Goal: Transaction & Acquisition: Purchase product/service

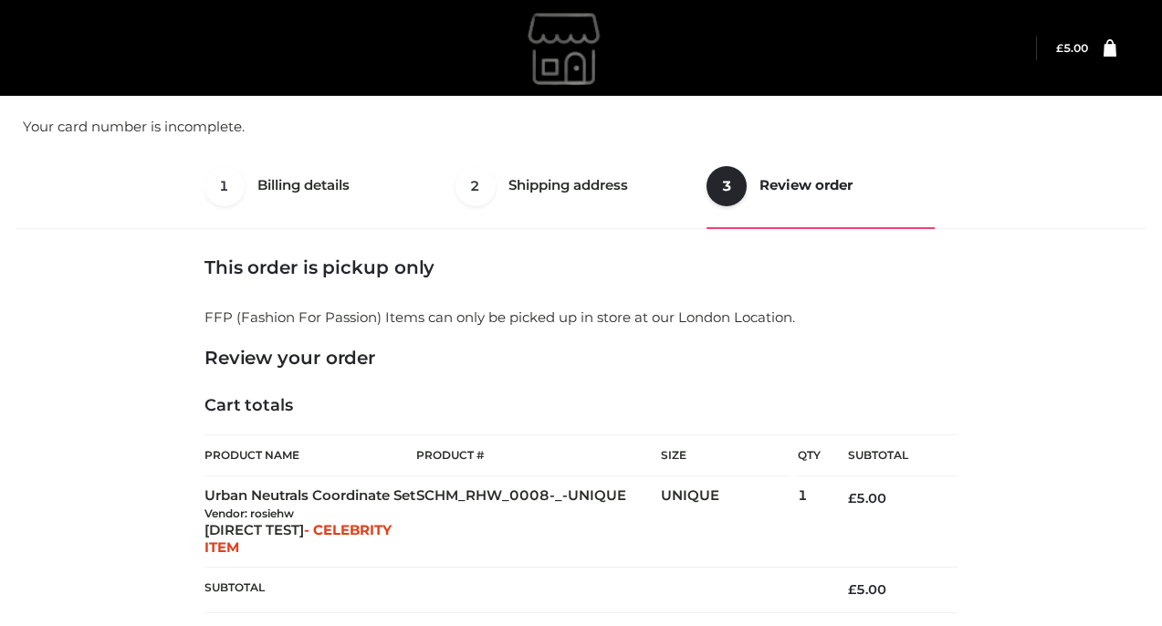
select select "**"
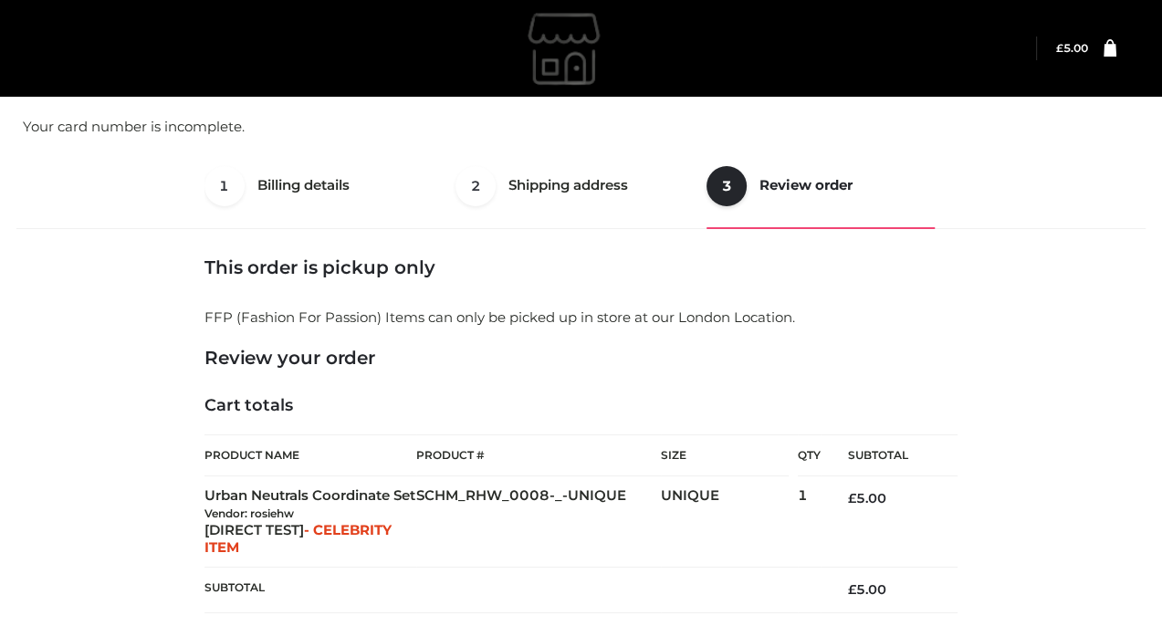
click at [545, 67] on img at bounding box center [567, 48] width 274 height 91
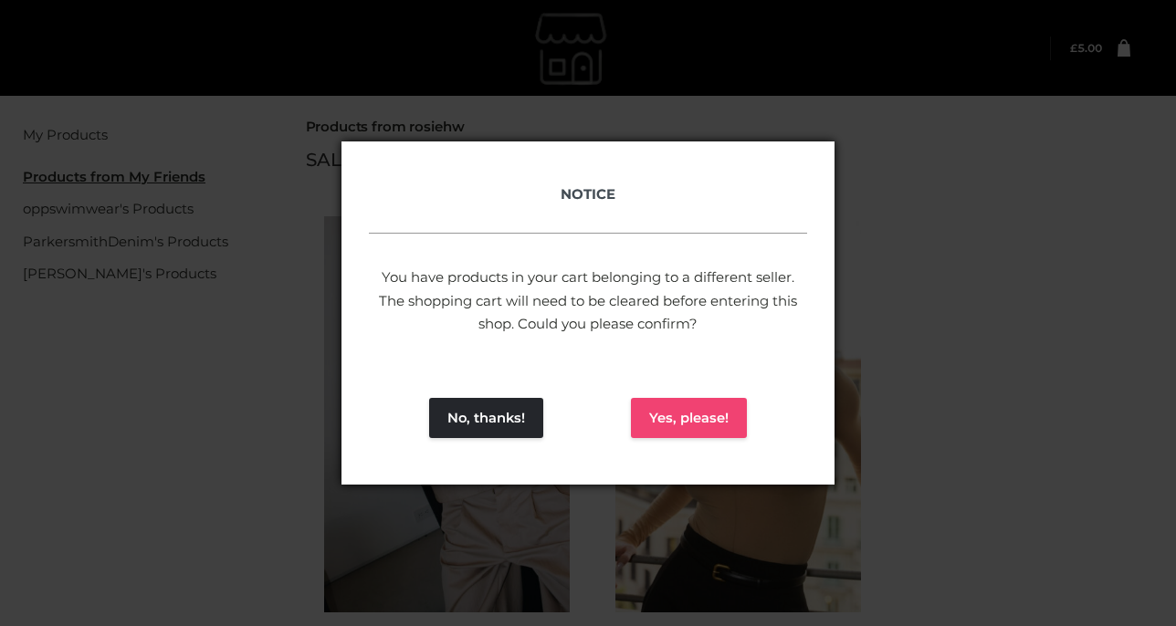
click at [651, 419] on button "Yes, please!" at bounding box center [689, 418] width 116 height 40
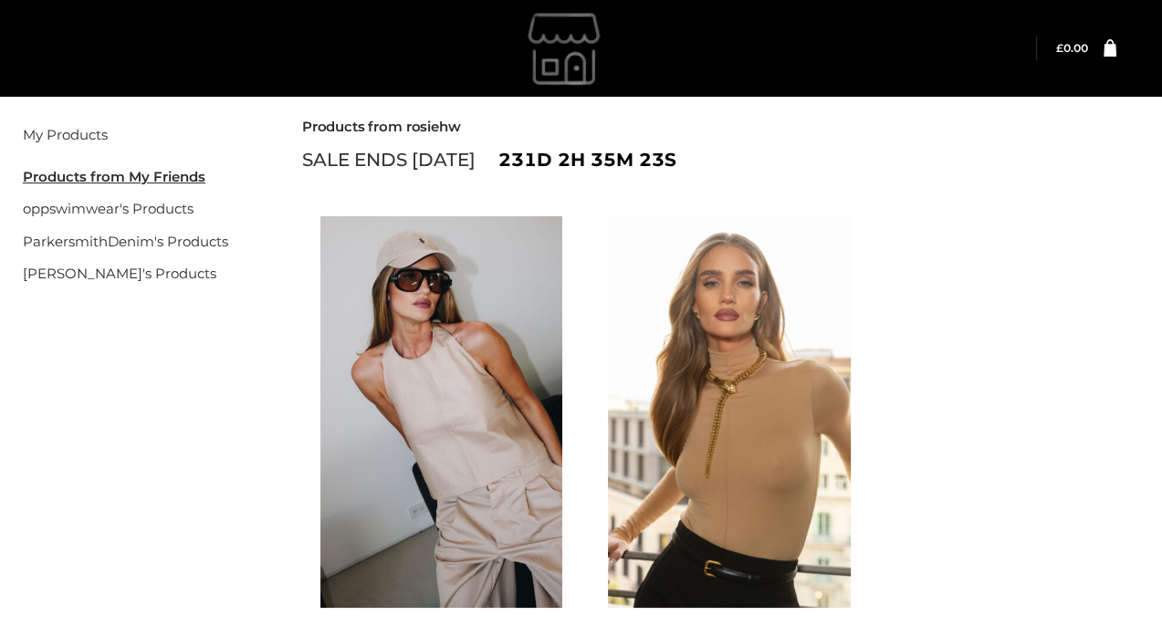
click at [464, 382] on img at bounding box center [450, 412] width 261 height 392
